Goal: Information Seeking & Learning: Understand process/instructions

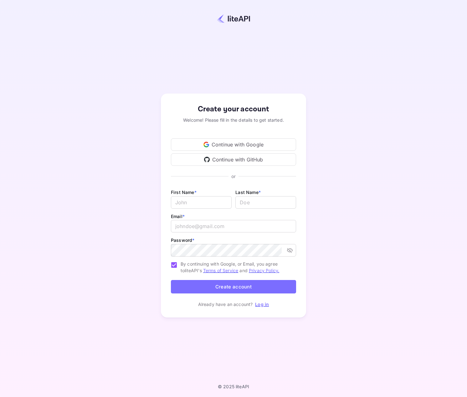
click at [262, 144] on div "Continue with Google" at bounding box center [233, 144] width 125 height 13
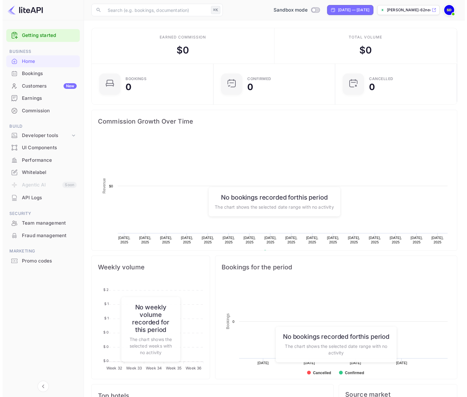
scroll to position [97, 113]
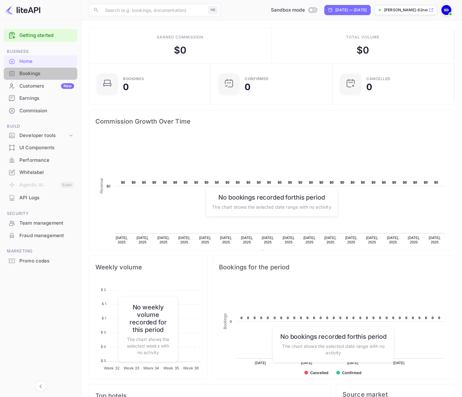
click at [31, 74] on div "Bookings" at bounding box center [46, 73] width 55 height 7
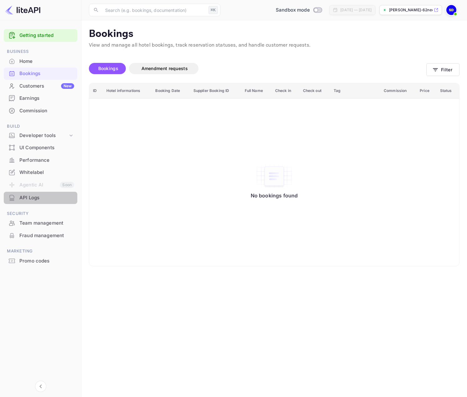
click at [37, 197] on div "API Logs" at bounding box center [46, 197] width 55 height 7
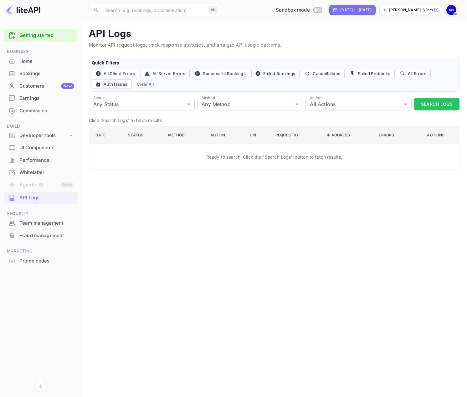
click at [39, 37] on link "Getting started" at bounding box center [46, 35] width 55 height 7
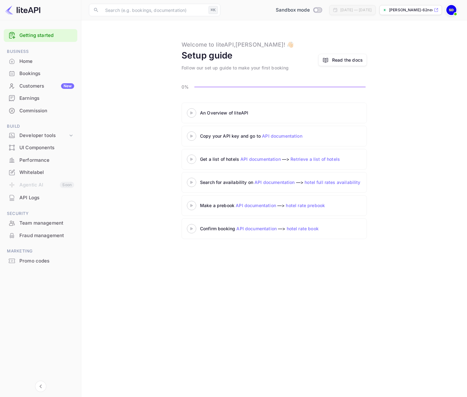
click at [239, 116] on div "An Overview of liteAPI" at bounding box center [278, 113] width 157 height 7
click at [192, 111] on div at bounding box center [192, 113] width 22 height 8
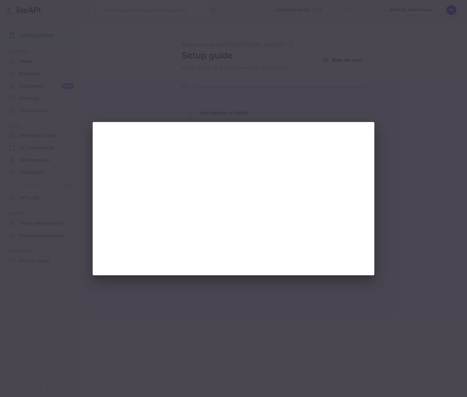
click at [112, 95] on div at bounding box center [233, 198] width 467 height 397
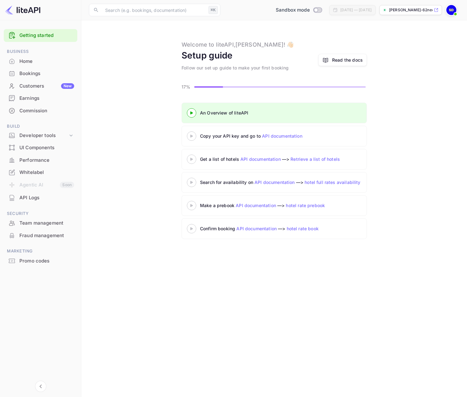
click at [193, 137] on icon at bounding box center [192, 136] width 22 height 3
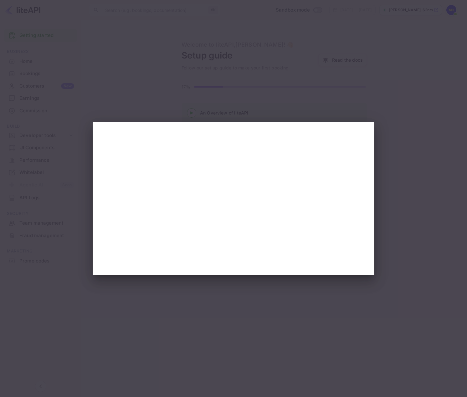
click at [240, 294] on div at bounding box center [233, 198] width 467 height 397
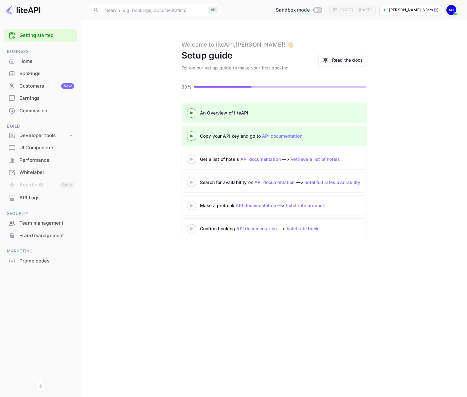
click at [192, 161] on icon at bounding box center [192, 159] width 22 height 3
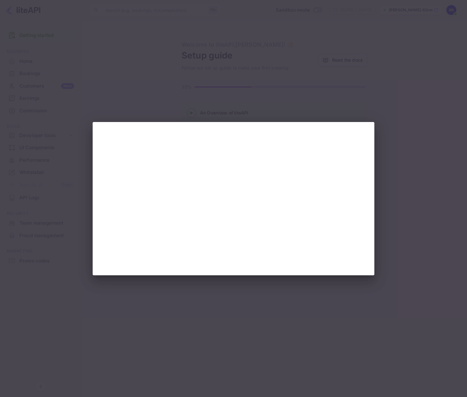
click at [128, 110] on div at bounding box center [233, 198] width 467 height 397
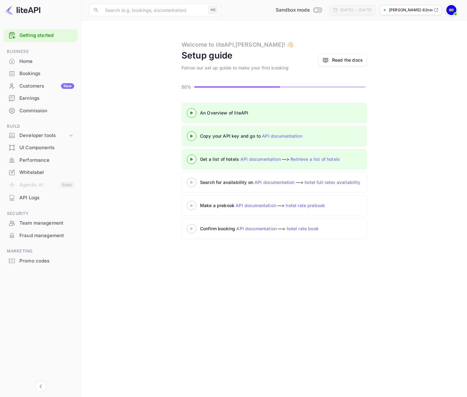
click at [191, 184] on 3 at bounding box center [191, 182] width 3 height 3
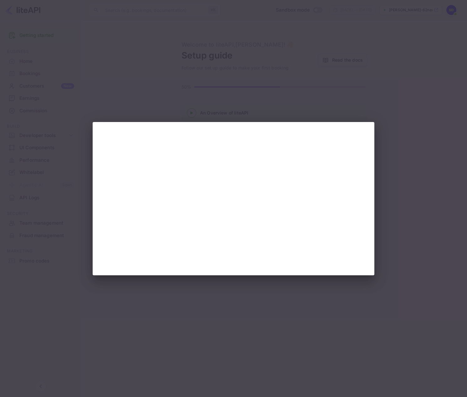
click at [93, 99] on div at bounding box center [233, 198] width 467 height 397
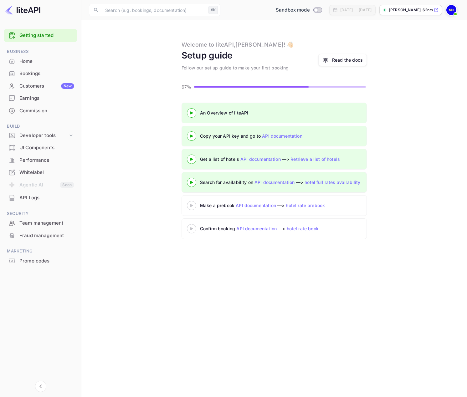
click at [192, 207] on div at bounding box center [192, 206] width 22 height 8
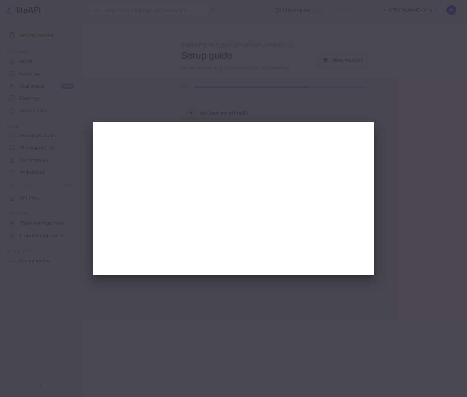
click at [167, 113] on div at bounding box center [233, 198] width 467 height 397
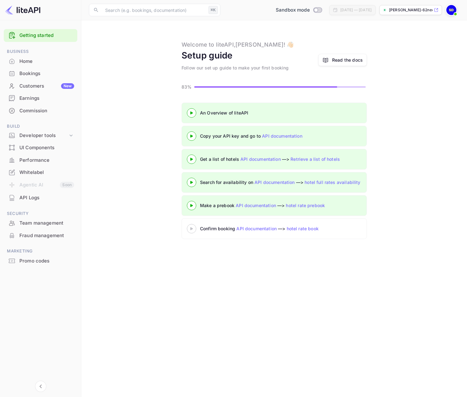
click at [190, 231] on div at bounding box center [192, 229] width 22 height 8
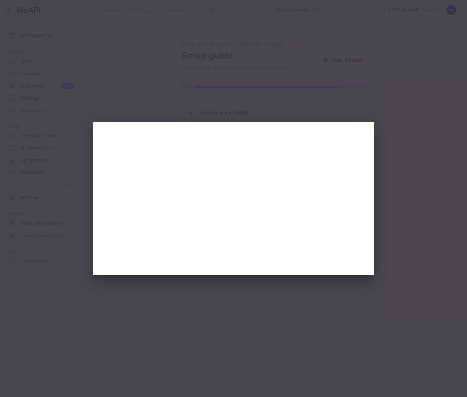
click at [292, 111] on div at bounding box center [233, 198] width 467 height 397
